Goal: Find specific page/section: Find specific page/section

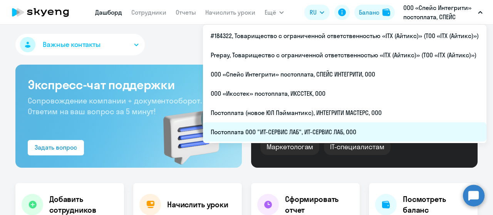
click at [275, 134] on li "Постоплата ООО "ИТ-СЕРВИС ЛАБ", ИТ-СЕРВИС ЛАБ, ООО" at bounding box center [344, 131] width 283 height 19
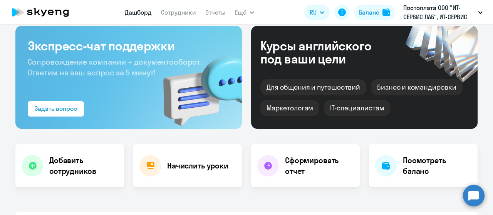
scroll to position [39, 0]
click at [169, 17] on nav "Дашборд Сотрудники Отчеты" at bounding box center [175, 12] width 101 height 15
click at [169, 17] on app-menu-item-link "Сотрудники" at bounding box center [178, 13] width 35 height 10
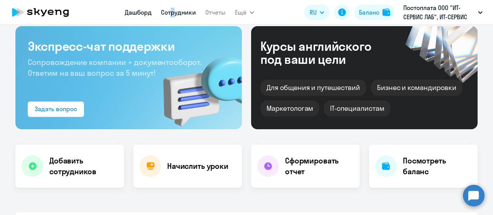
click at [181, 13] on link "Сотрудники" at bounding box center [178, 12] width 35 height 8
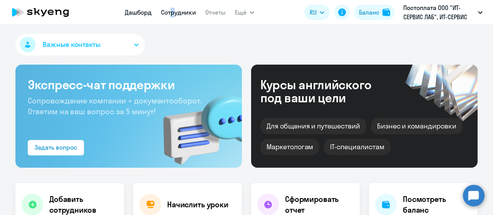
select select "30"
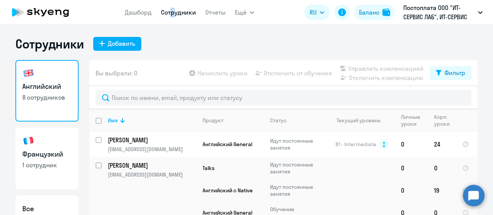
click at [48, 156] on h3 "Французкий" at bounding box center [46, 154] width 49 height 10
select select "30"
